Goal: Navigation & Orientation: Find specific page/section

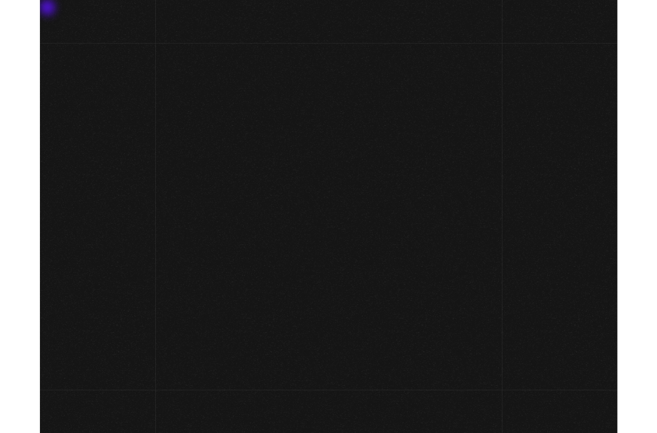
scroll to position [308, 0]
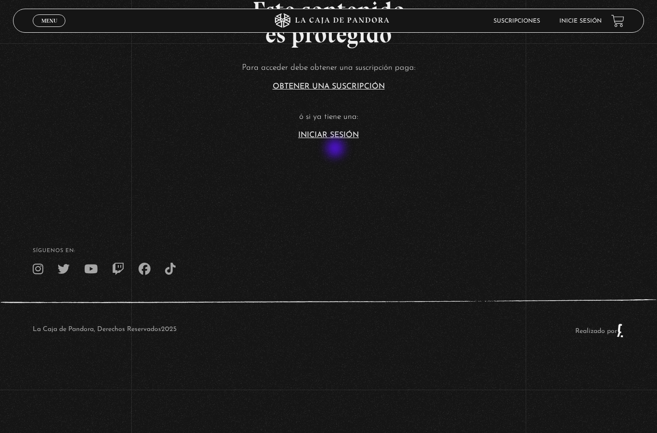
click at [311, 139] on link "Iniciar Sesión" at bounding box center [328, 135] width 61 height 8
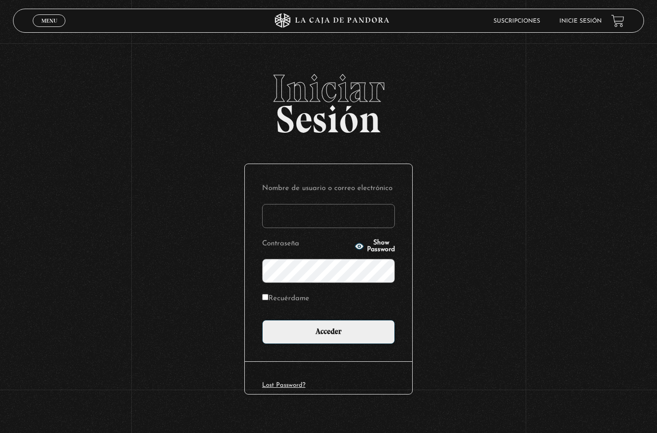
type input "[EMAIL_ADDRESS][DOMAIN_NAME]"
click at [337, 334] on input "Acceder" at bounding box center [328, 332] width 133 height 24
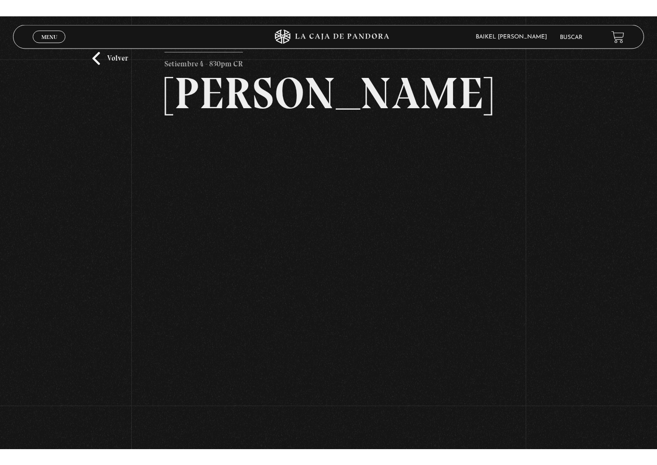
scroll to position [12, 0]
